Goal: Find specific page/section: Find specific page/section

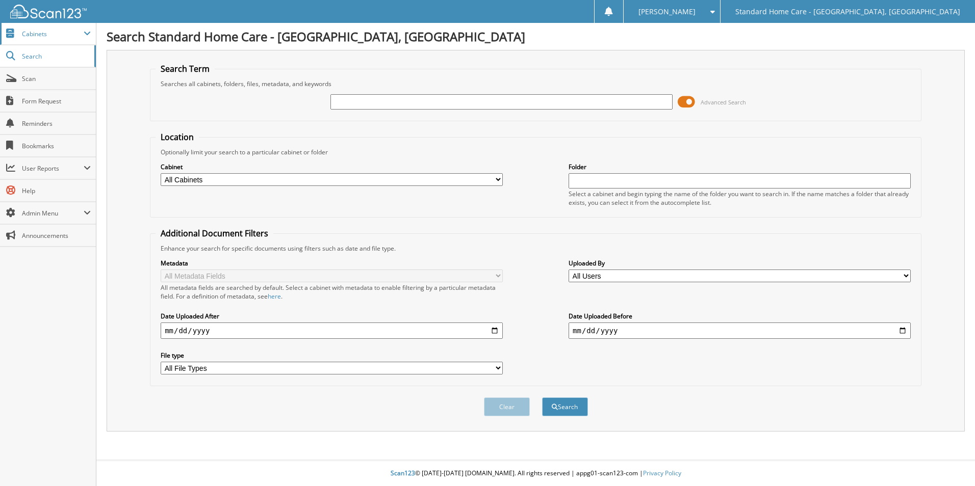
click at [33, 38] on span "Cabinets" at bounding box center [48, 34] width 96 height 22
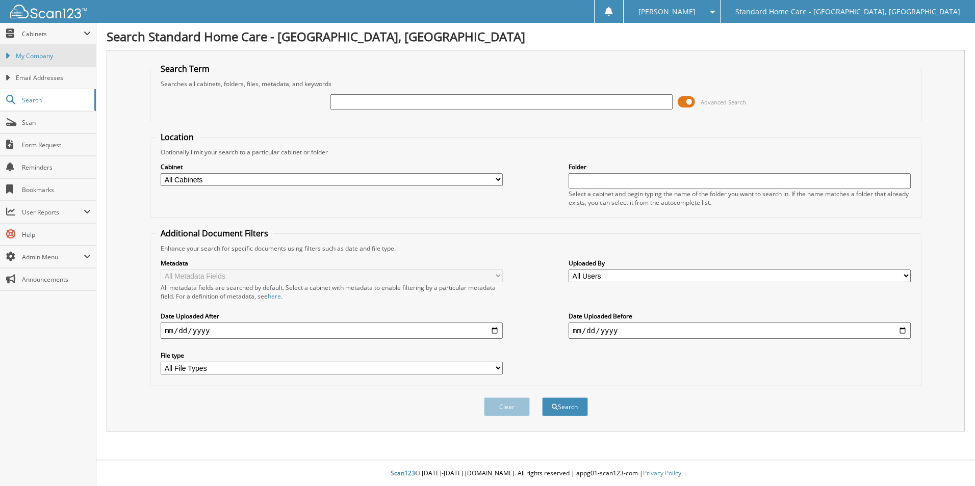
click at [47, 65] on link "My Company" at bounding box center [48, 56] width 96 height 22
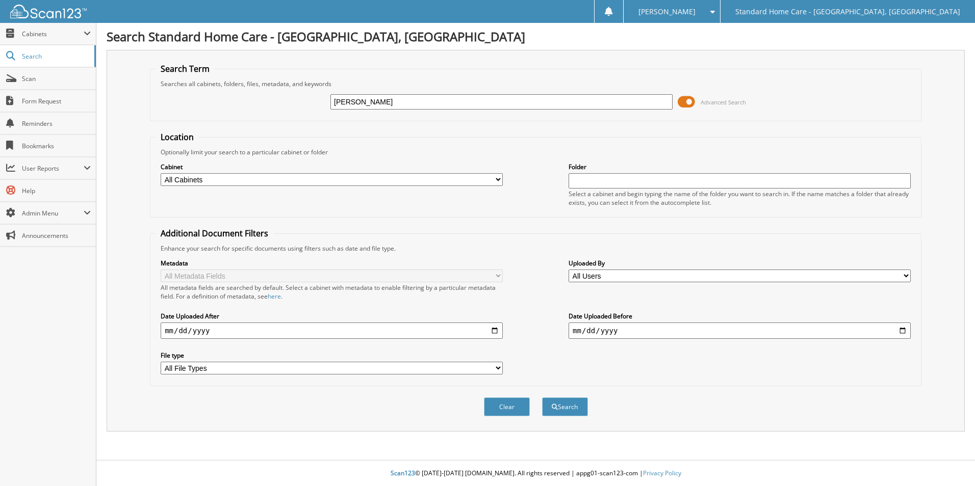
type input "elona"
click at [542, 398] on button "Search" at bounding box center [565, 407] width 46 height 19
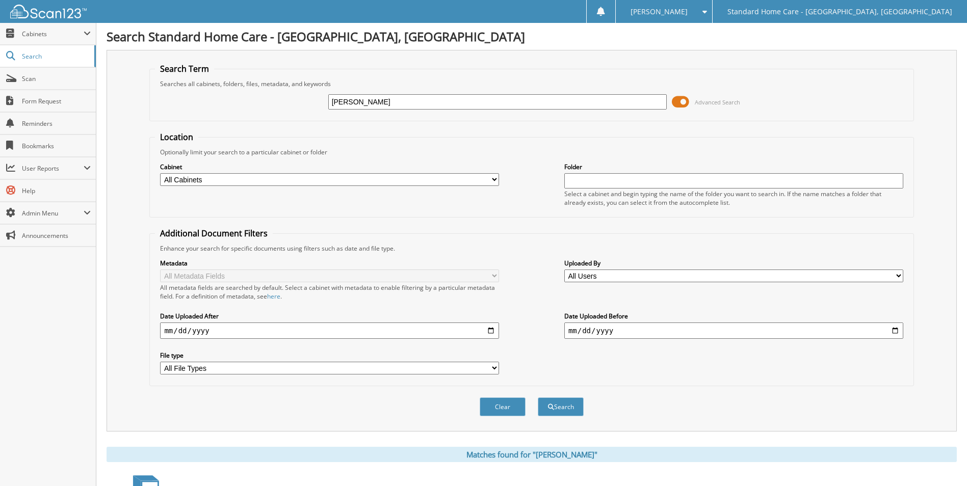
scroll to position [84, 0]
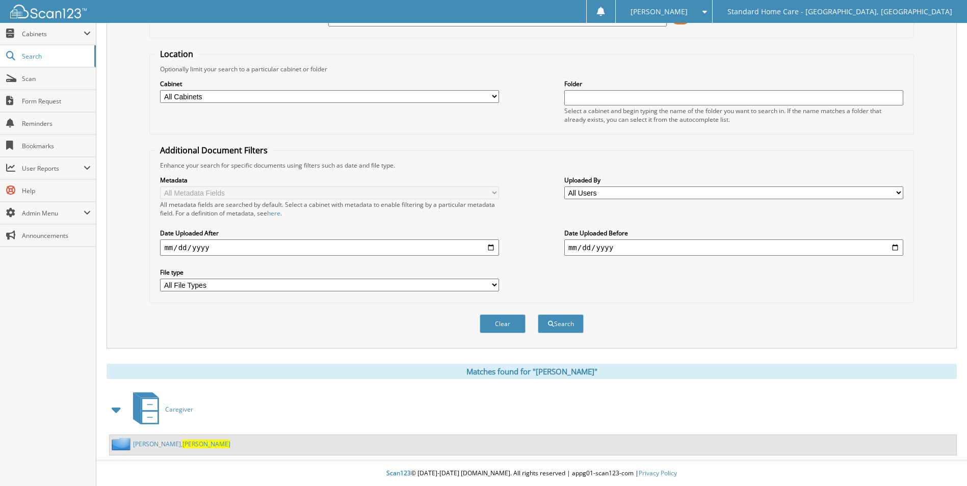
click at [183, 442] on span "Elona" at bounding box center [207, 444] width 48 height 9
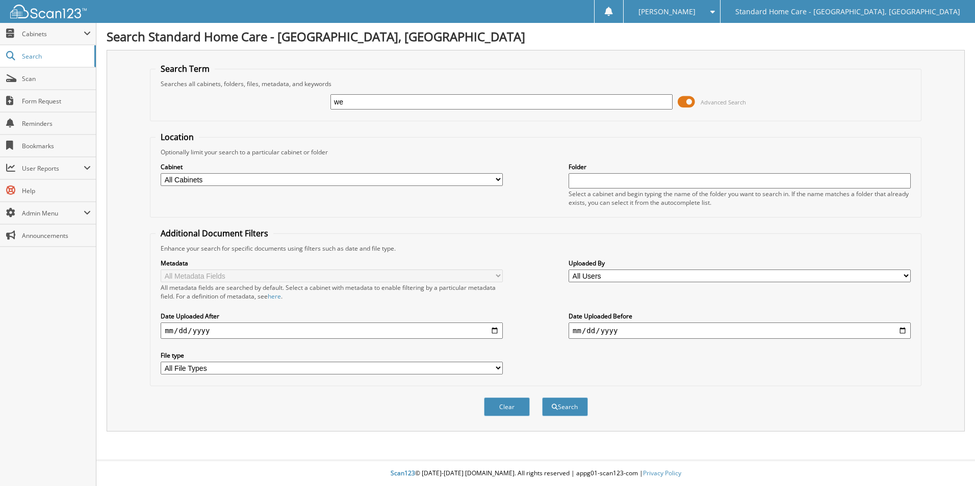
type input "w"
type input "raquel"
click at [542, 398] on button "Search" at bounding box center [565, 407] width 46 height 19
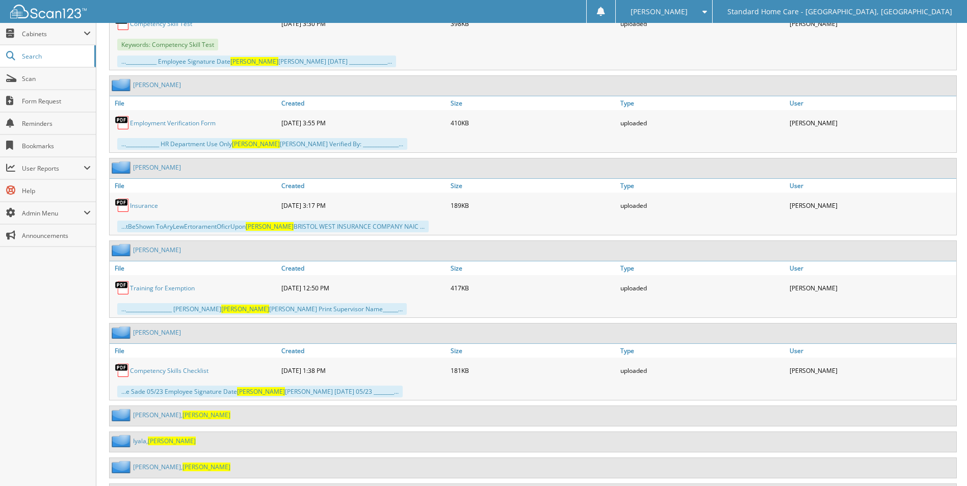
scroll to position [2079, 0]
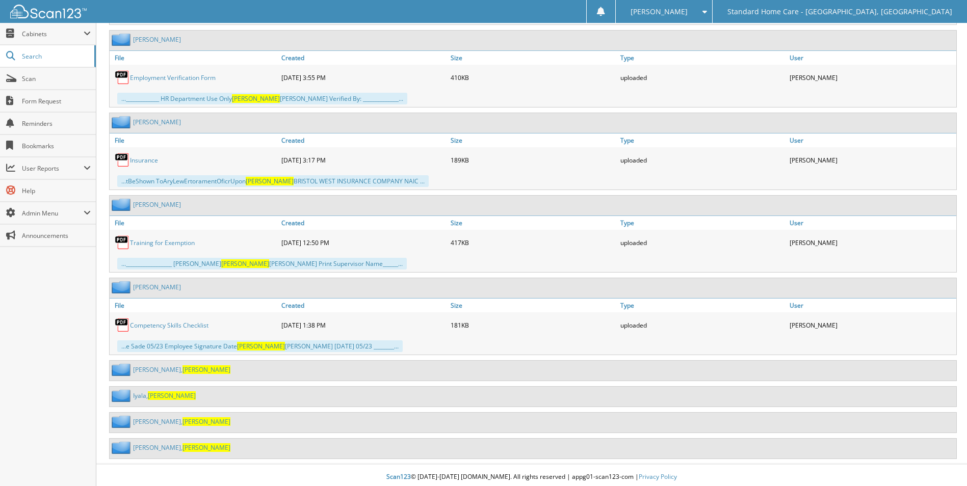
click at [183, 444] on span "Raquel" at bounding box center [207, 448] width 48 height 9
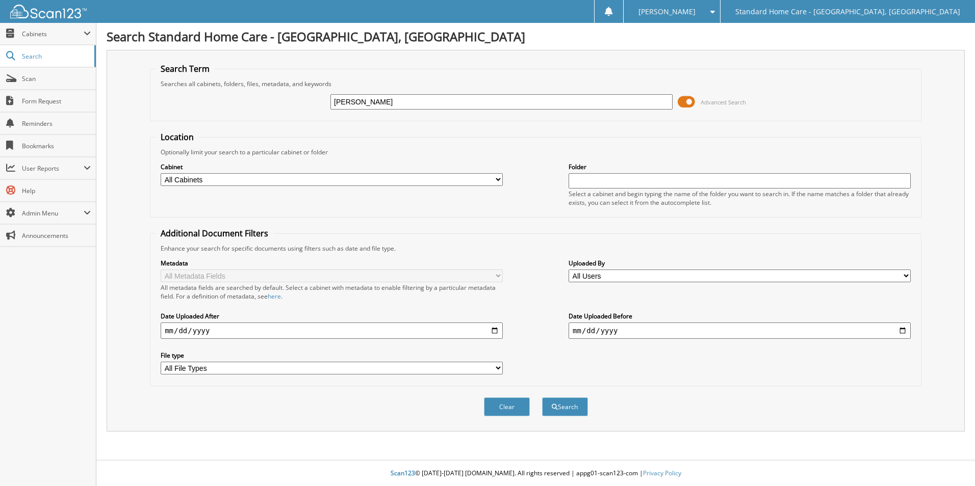
type input "[PERSON_NAME]"
click at [542, 398] on button "Search" at bounding box center [565, 407] width 46 height 19
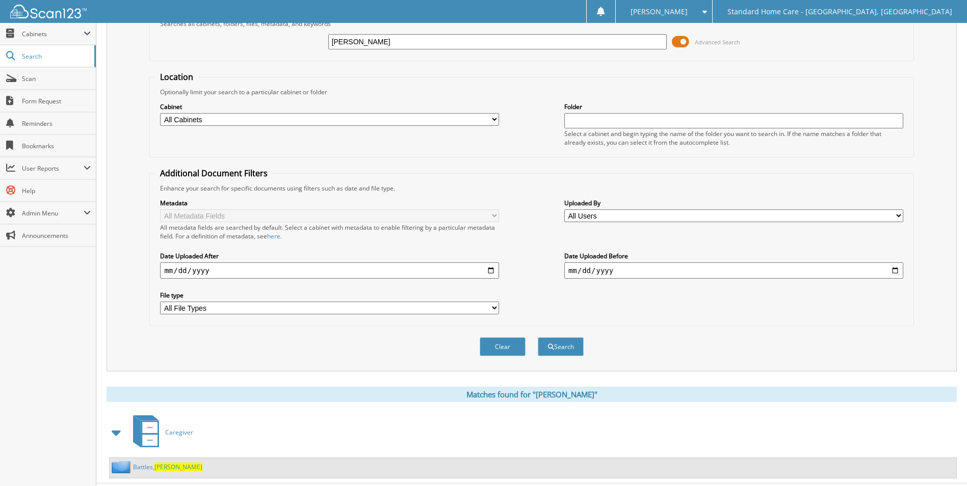
scroll to position [84, 0]
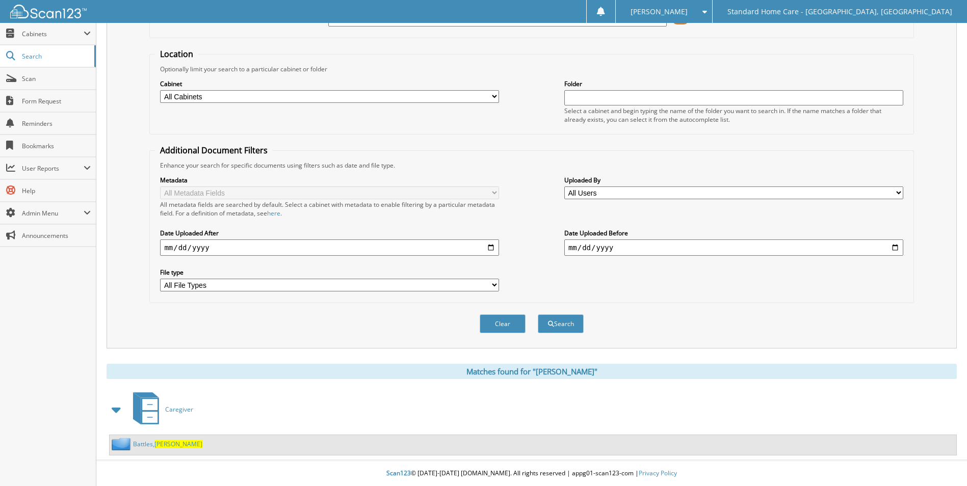
click at [154, 445] on link "Battles, Takiyah" at bounding box center [167, 444] width 69 height 9
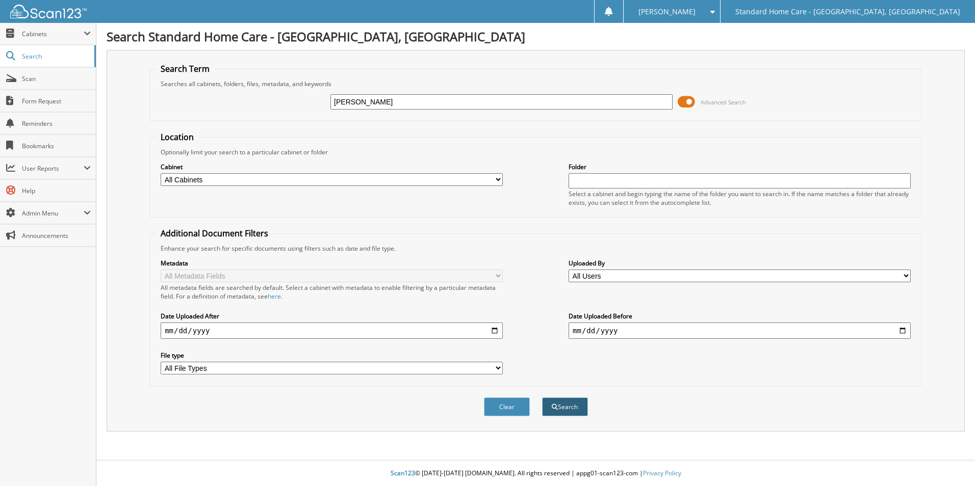
type input "[PERSON_NAME]"
click at [559, 404] on button "Search" at bounding box center [565, 407] width 46 height 19
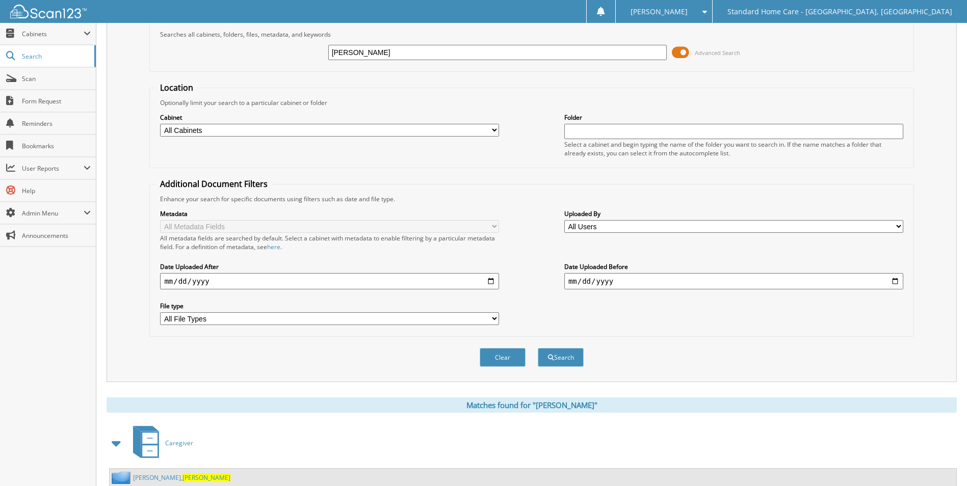
scroll to position [84, 0]
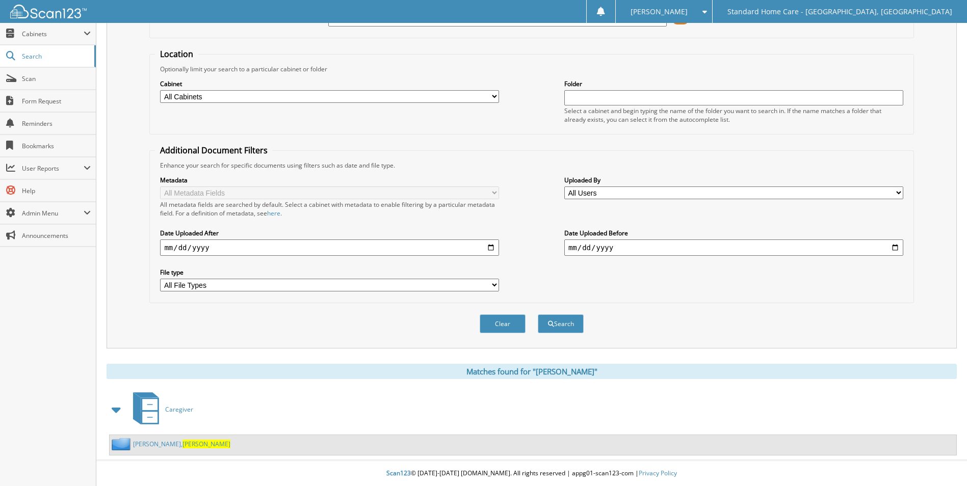
click at [183, 442] on span "Elona" at bounding box center [207, 444] width 48 height 9
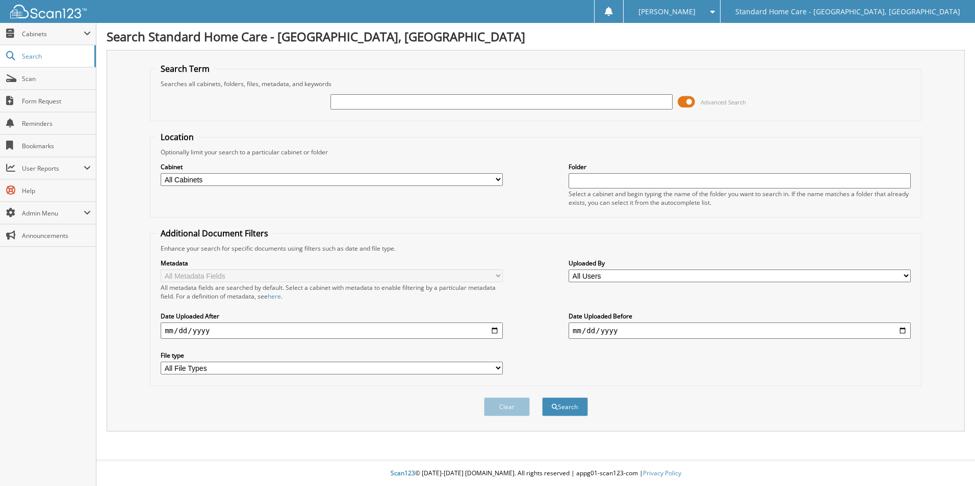
click at [573, 100] on input "text" at bounding box center [501, 101] width 342 height 15
type input "laila"
click at [542, 398] on button "Search" at bounding box center [565, 407] width 46 height 19
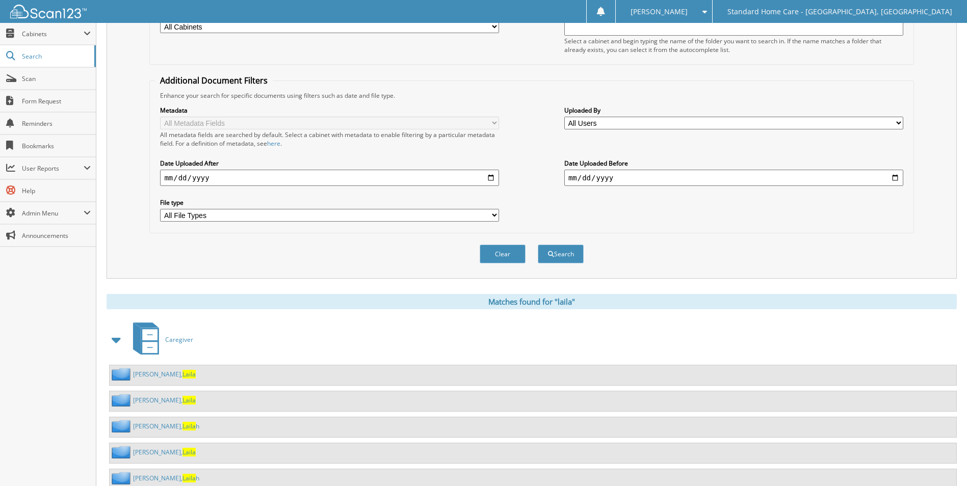
scroll to position [214, 0]
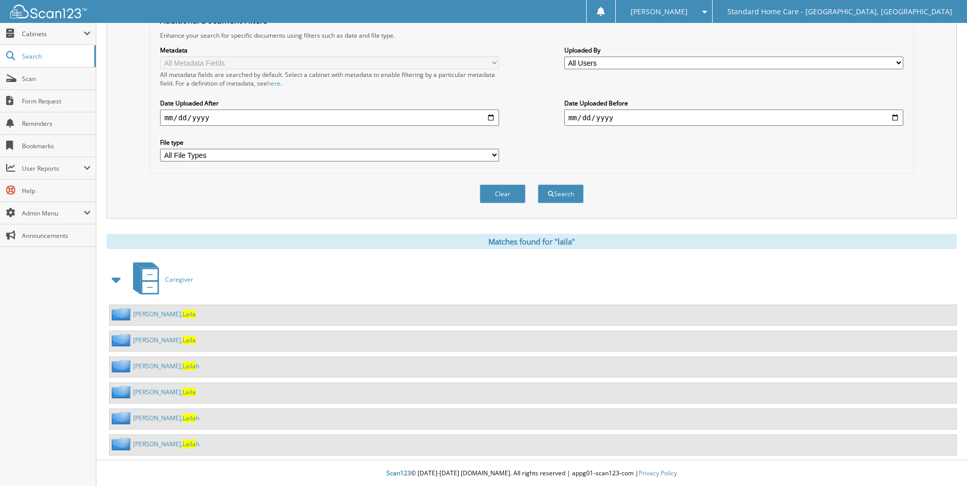
click at [143, 308] on div "Cole, Laila" at bounding box center [153, 314] width 86 height 13
click at [146, 310] on link "Cole, Laila" at bounding box center [164, 314] width 63 height 9
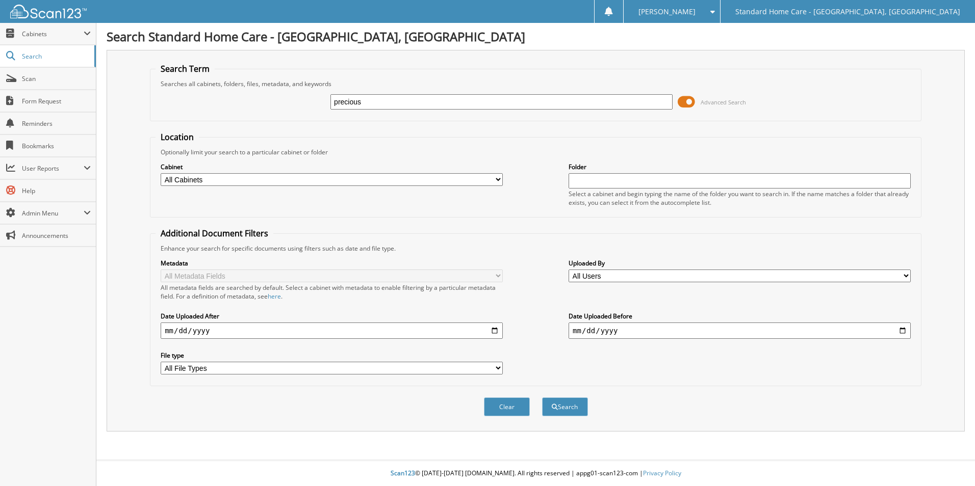
type input "precious"
click at [542, 398] on button "Search" at bounding box center [565, 407] width 46 height 19
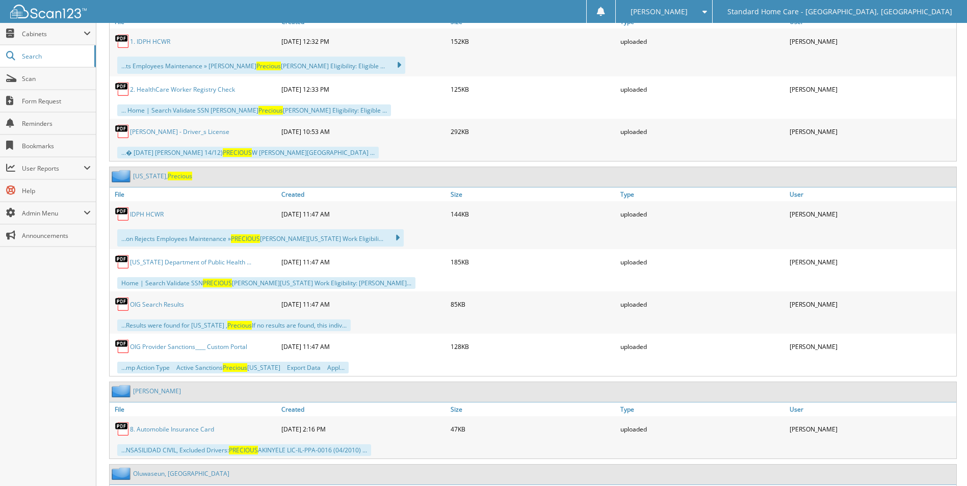
scroll to position [867, 0]
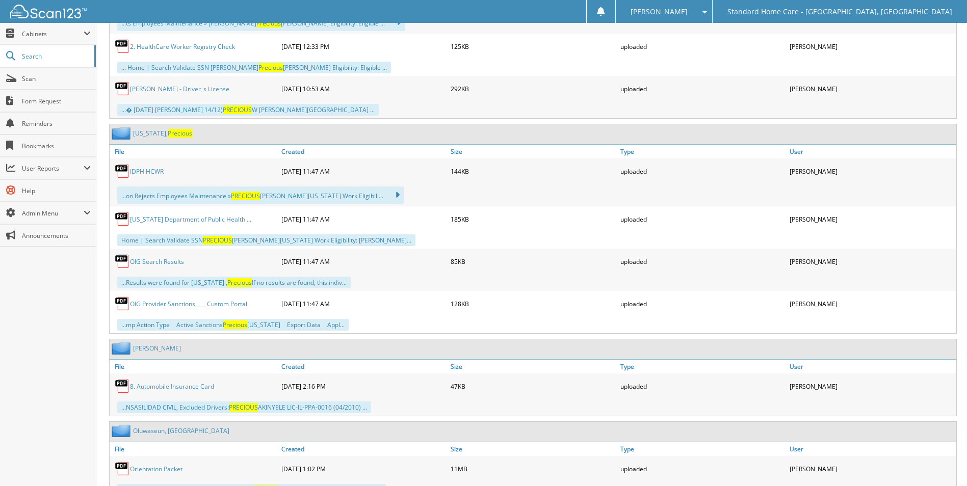
click at [166, 134] on link "Washington, Precious" at bounding box center [162, 133] width 59 height 9
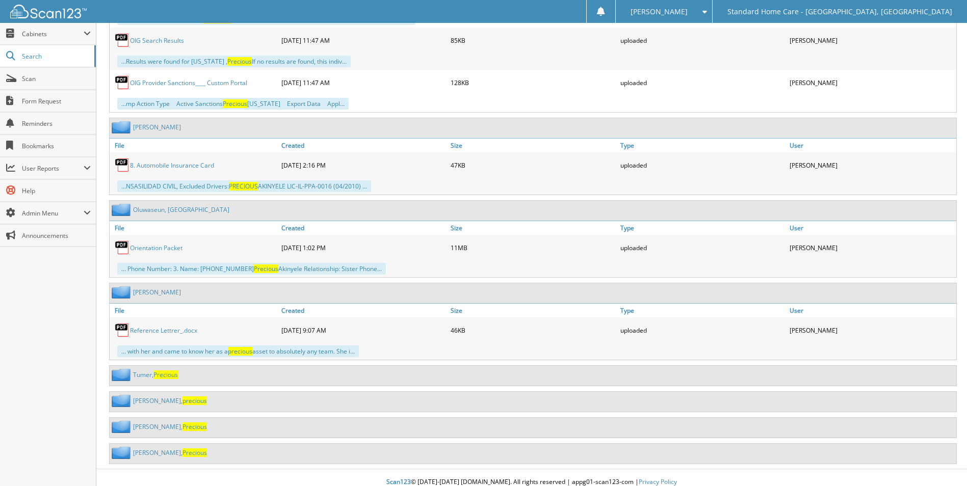
scroll to position [1097, 0]
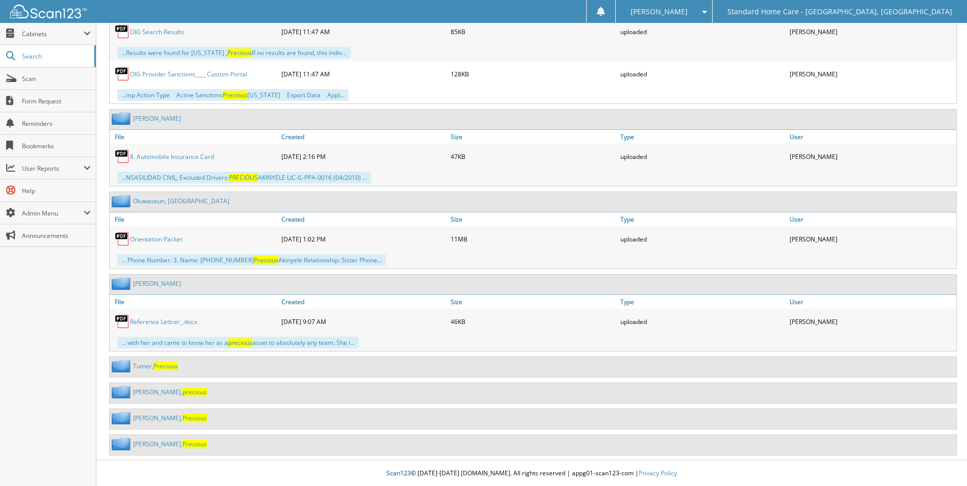
click at [183, 441] on span "Precious" at bounding box center [195, 444] width 24 height 9
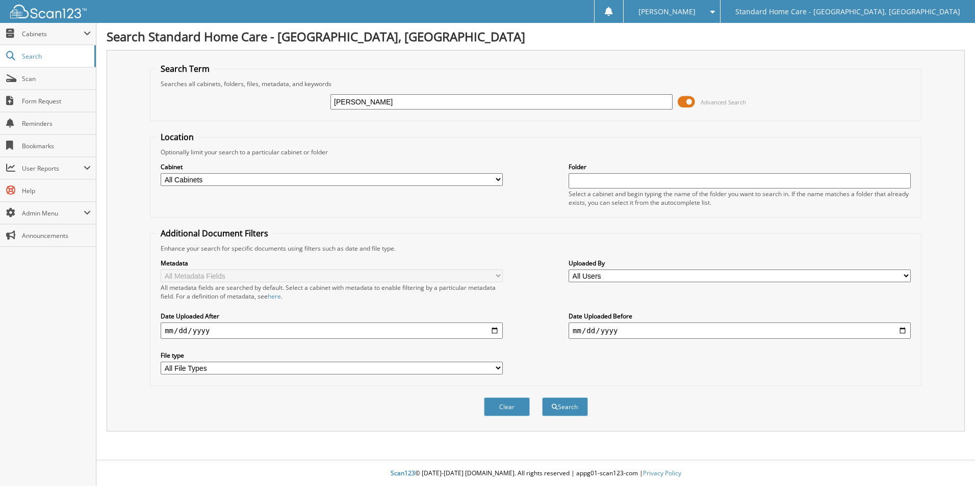
type input "eloise"
click at [542, 398] on button "Search" at bounding box center [565, 407] width 46 height 19
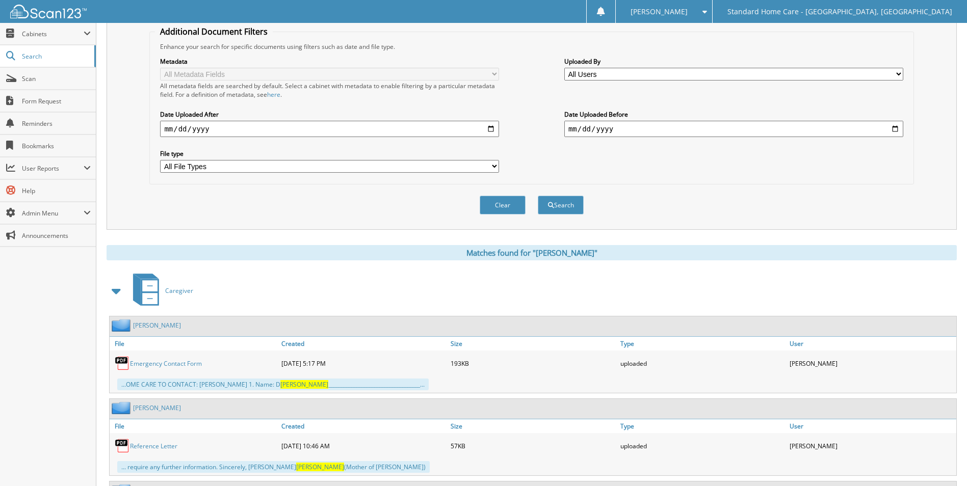
scroll to position [249, 0]
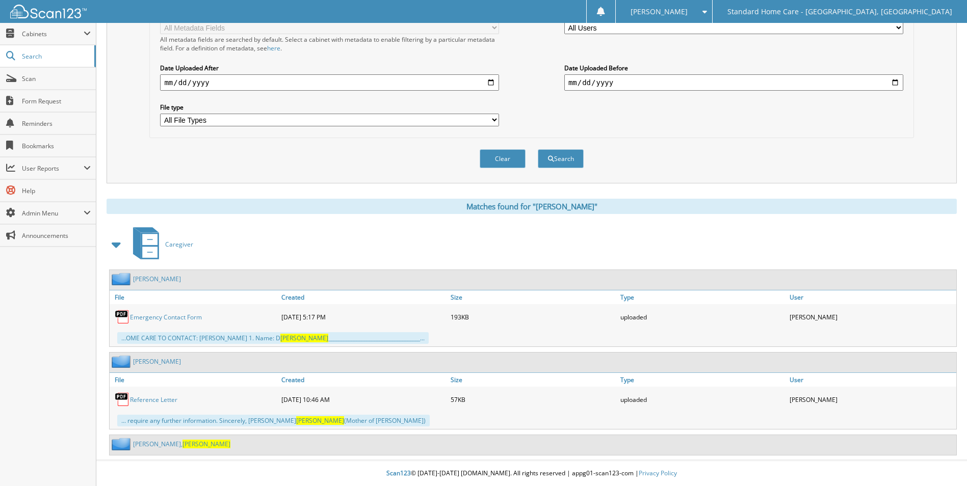
click at [150, 445] on link "Kimble, Eloise" at bounding box center [181, 444] width 97 height 9
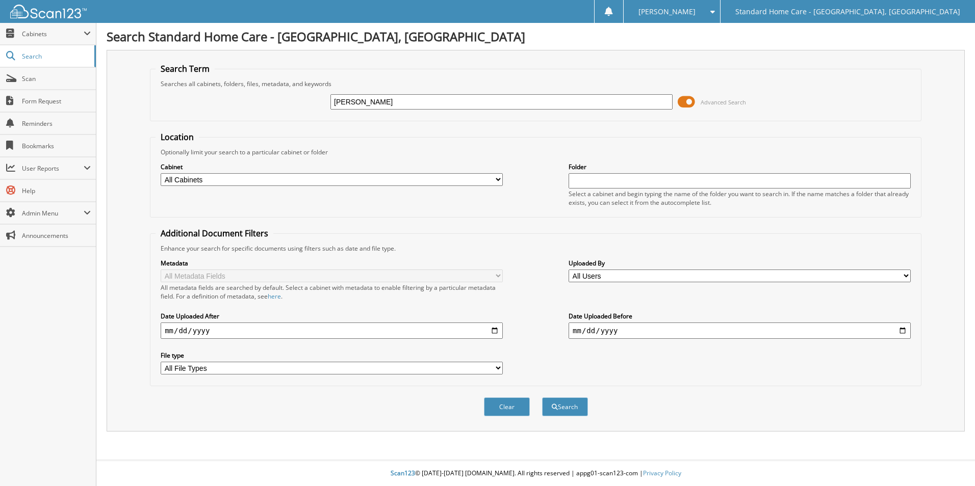
type input "[PERSON_NAME]"
click at [542, 398] on button "Search" at bounding box center [565, 407] width 46 height 19
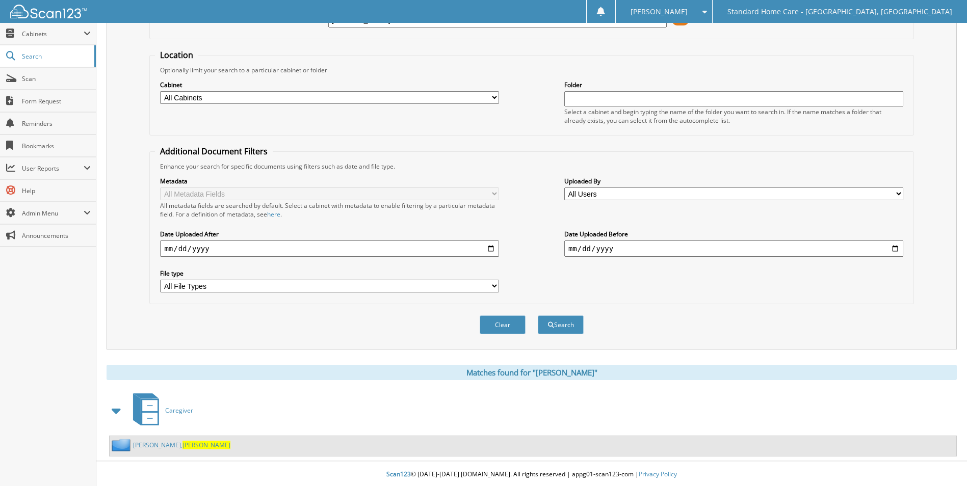
scroll to position [84, 0]
click at [157, 448] on link "[PERSON_NAME]" at bounding box center [181, 444] width 97 height 9
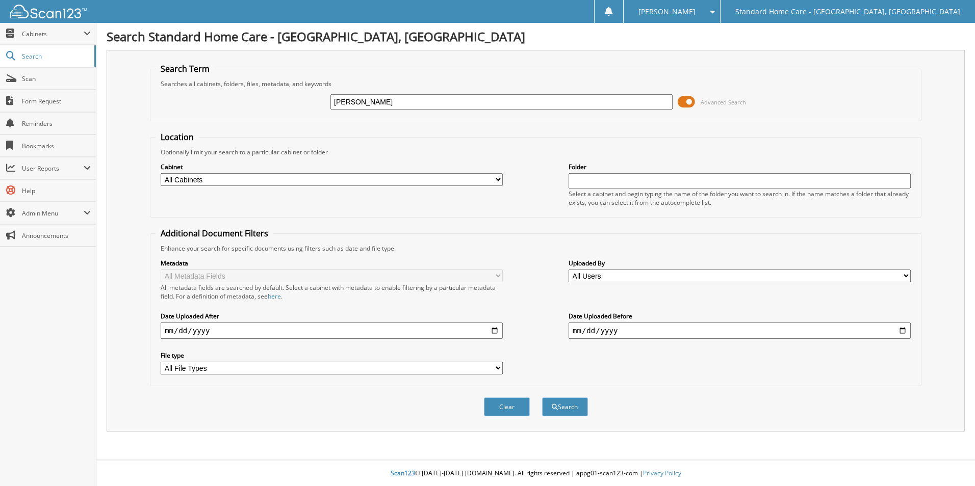
type input "[PERSON_NAME]"
click at [542, 398] on button "Search" at bounding box center [565, 407] width 46 height 19
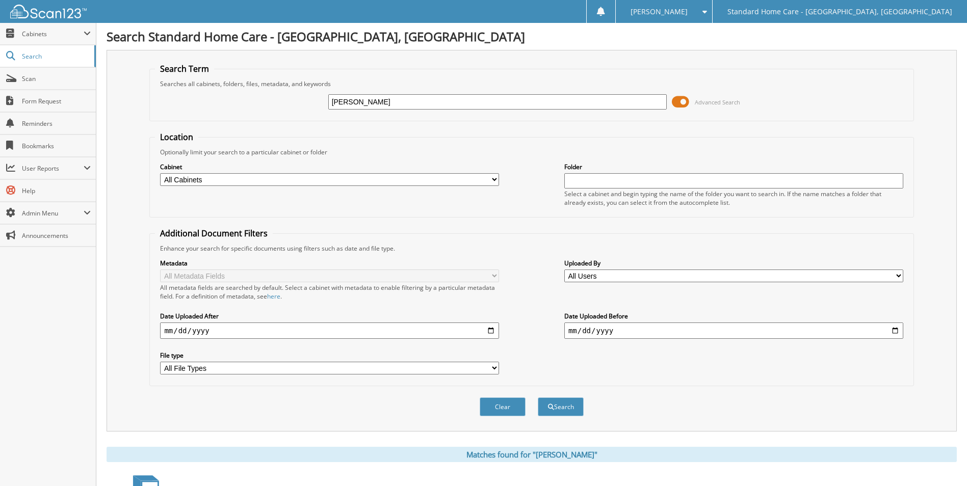
scroll to position [84, 0]
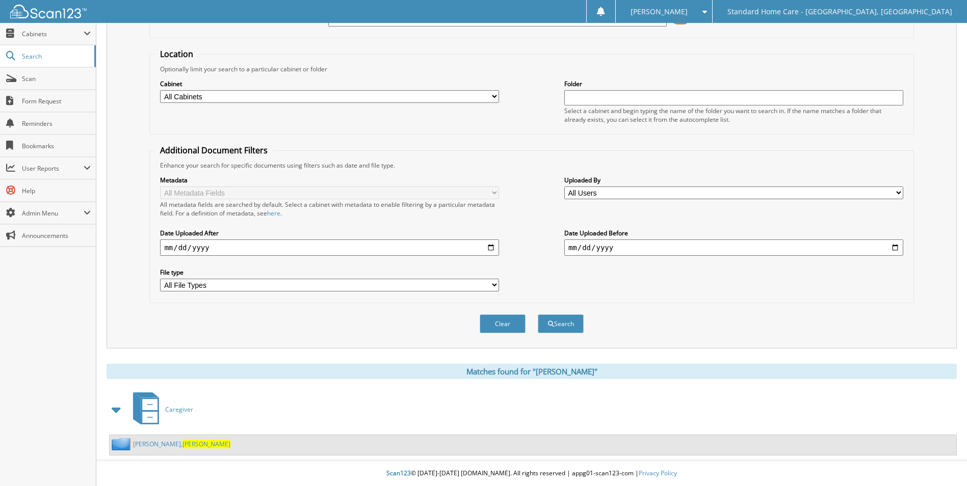
click at [146, 448] on link "[PERSON_NAME]" at bounding box center [181, 444] width 97 height 9
